Goal: Task Accomplishment & Management: Use online tool/utility

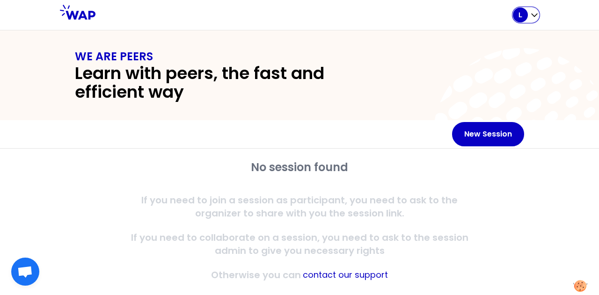
click at [534, 17] on icon "button" at bounding box center [534, 14] width 9 height 9
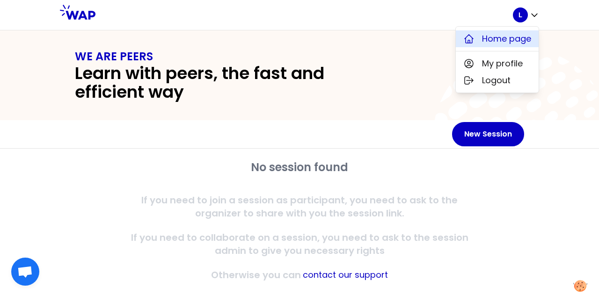
click at [517, 41] on span "Home page" at bounding box center [506, 38] width 49 height 13
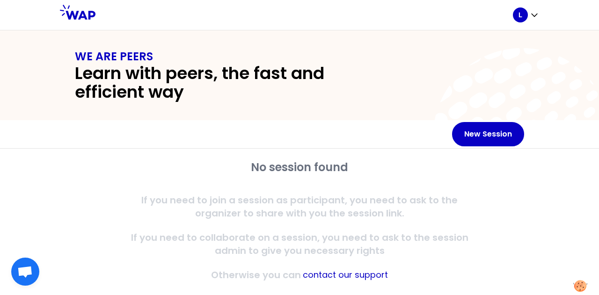
click at [485, 247] on div "No session found If you need to join a session as participant, you need to ask …" at bounding box center [299, 221] width 449 height 122
click at [525, 15] on div "L" at bounding box center [520, 14] width 15 height 15
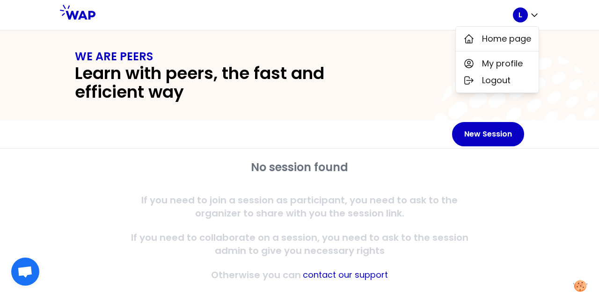
click at [388, 103] on div "WE ARE PEERS Learn with peers, the fast and efficient way" at bounding box center [299, 75] width 599 height 90
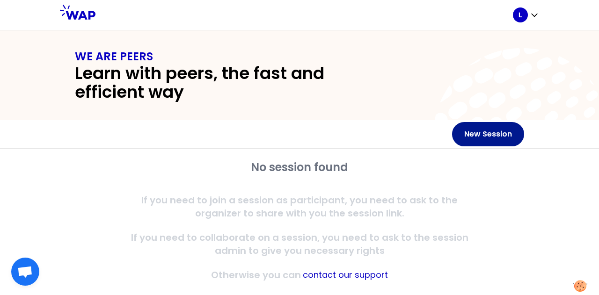
click at [467, 137] on button "New Session" at bounding box center [488, 134] width 72 height 24
